Goal: Information Seeking & Learning: Learn about a topic

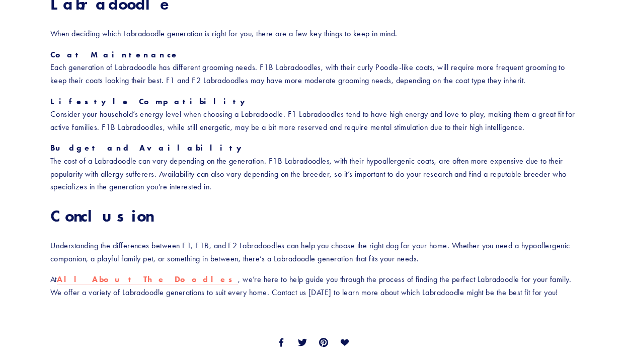
scroll to position [1414, 0]
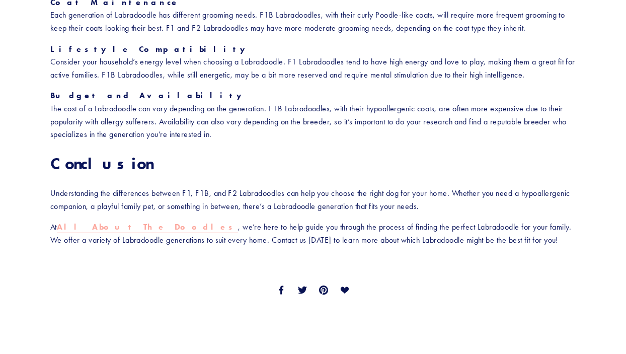
click at [90, 222] on strong "All About The Doodles" at bounding box center [147, 227] width 181 height 10
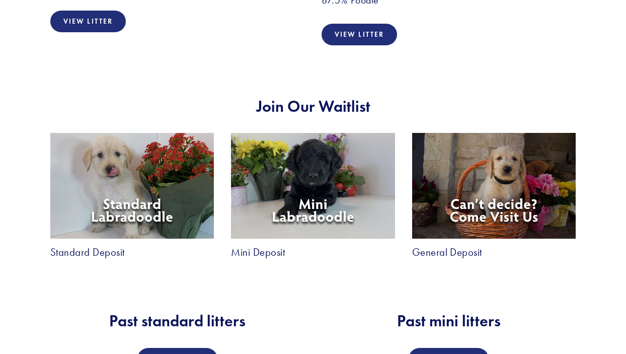
scroll to position [1675, 0]
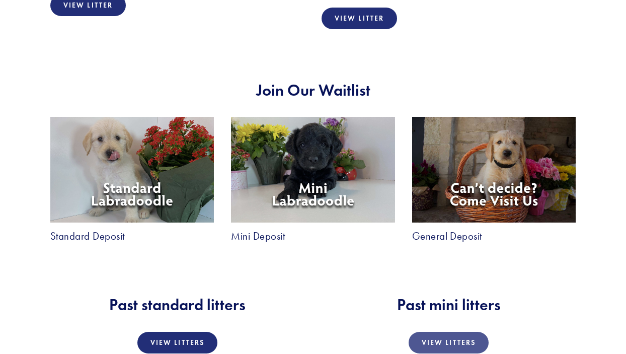
click at [448, 332] on link "View Litters" at bounding box center [449, 343] width 80 height 22
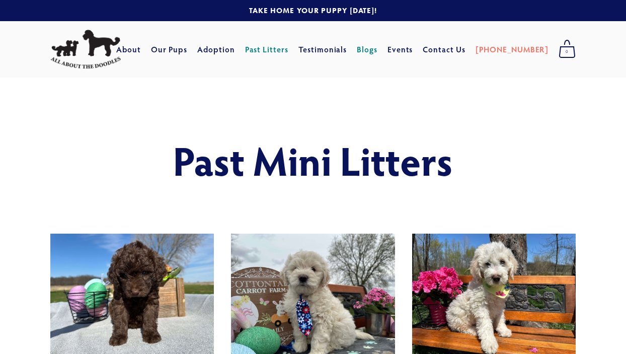
click at [378, 48] on link "Blogs" at bounding box center [367, 49] width 21 height 18
click at [188, 49] on link "Our Pups" at bounding box center [169, 49] width 37 height 18
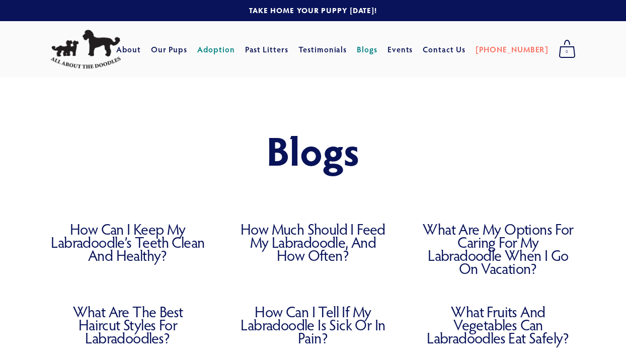
click at [235, 49] on link "Adoption" at bounding box center [216, 49] width 38 height 18
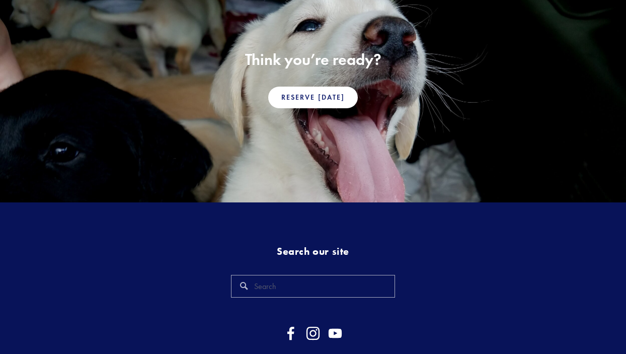
scroll to position [759, 0]
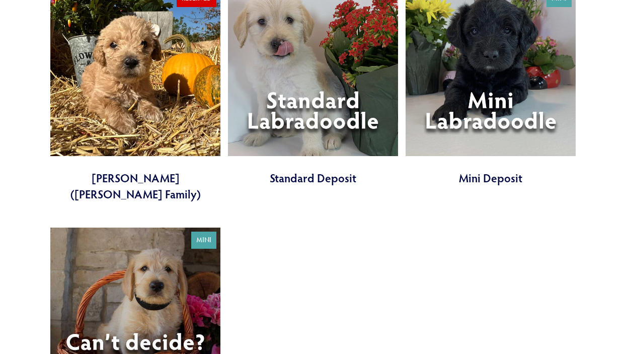
scroll to position [2738, 0]
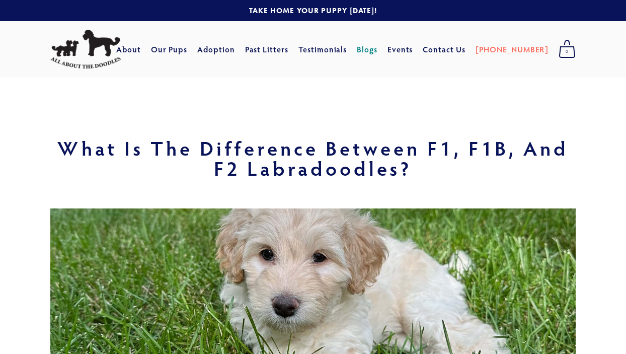
scroll to position [1414, 0]
